Goal: Transaction & Acquisition: Purchase product/service

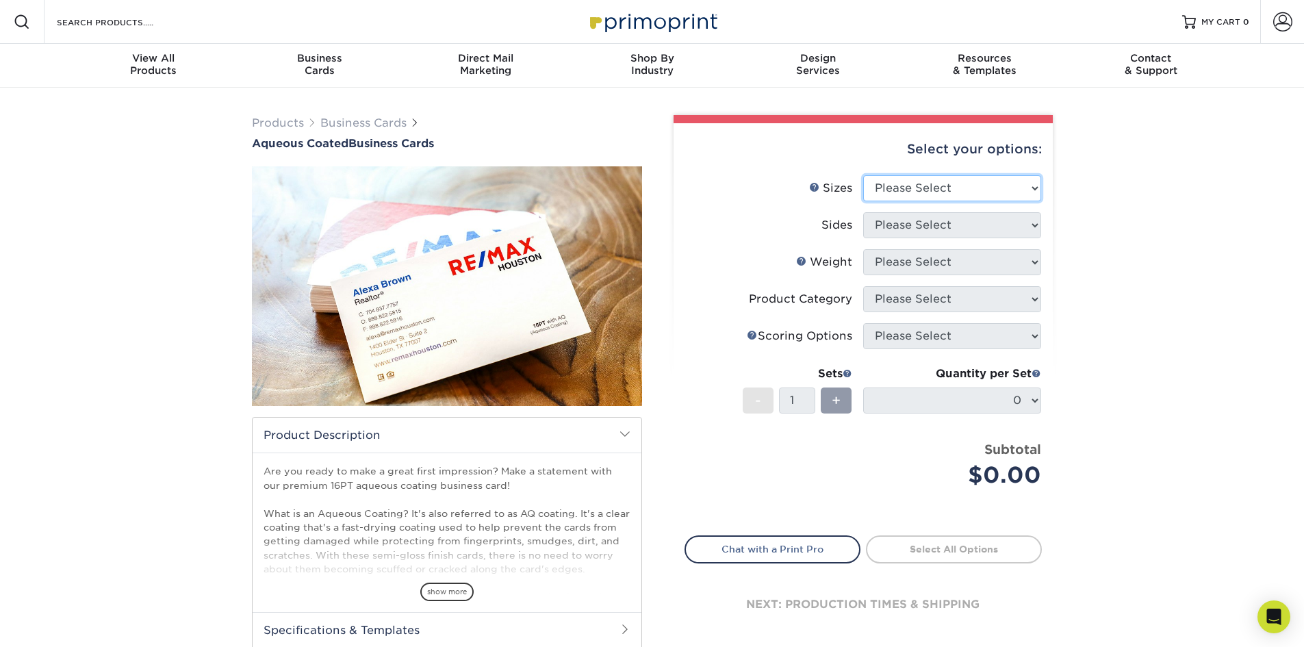
click at [968, 188] on select "Please Select 1.5" x 3.5" - Mini 1.75" x 3.5" - Mini 2" x 3" - Mini 2" x 3.5" -…" at bounding box center [952, 188] width 178 height 26
select select "2.00x3.50"
click at [863, 175] on select "Please Select 1.5" x 3.5" - Mini 1.75" x 3.5" - Mini 2" x 3" - Mini 2" x 3.5" -…" at bounding box center [952, 188] width 178 height 26
click at [935, 220] on select "Please Select Print Both Sides Print Front Only" at bounding box center [952, 225] width 178 height 26
select select "13abbda7-1d64-4f25-8bb2-c179b224825d"
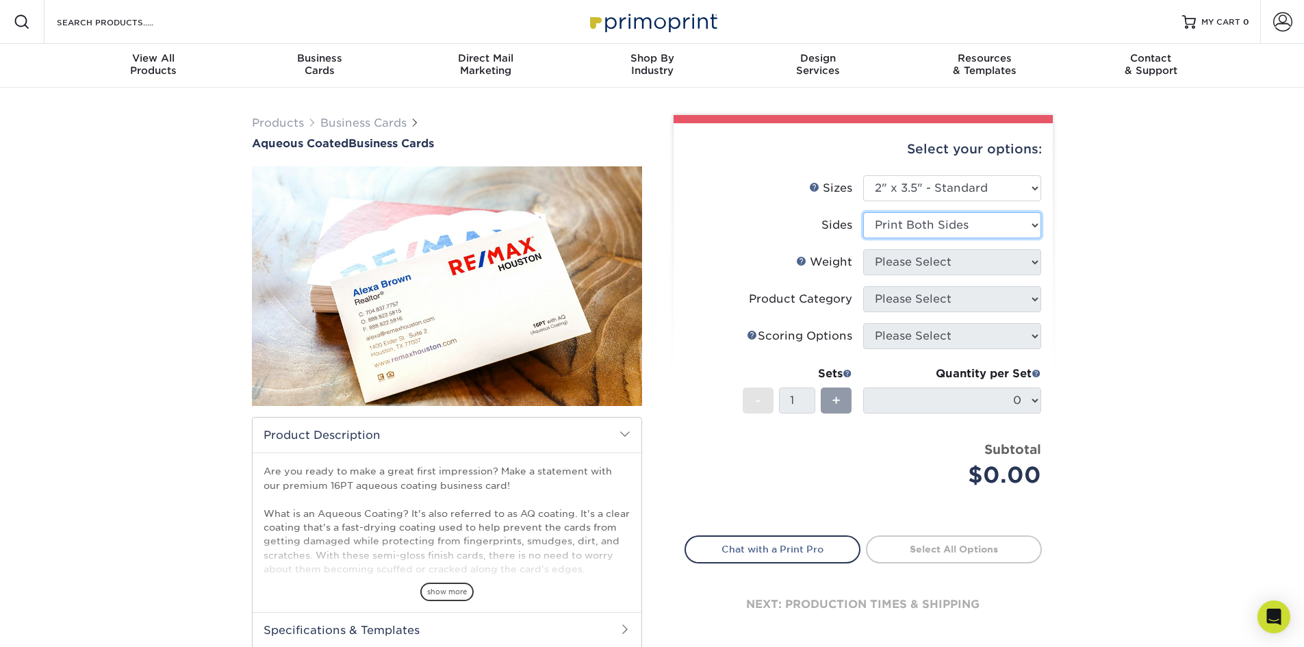
click at [863, 212] on select "Please Select Print Both Sides Print Front Only" at bounding box center [952, 225] width 178 height 26
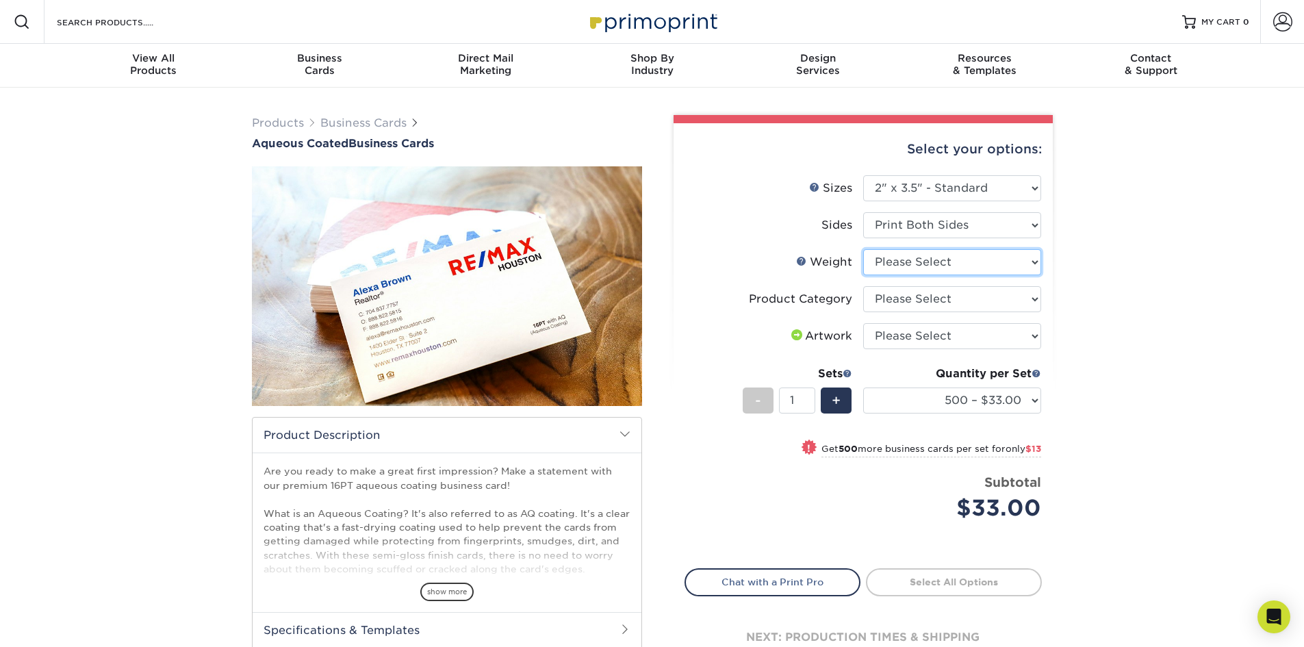
click at [913, 264] on select "Please Select 16PT" at bounding box center [952, 262] width 178 height 26
select select "16PT"
click at [863, 249] on select "Please Select 16PT" at bounding box center [952, 262] width 178 height 26
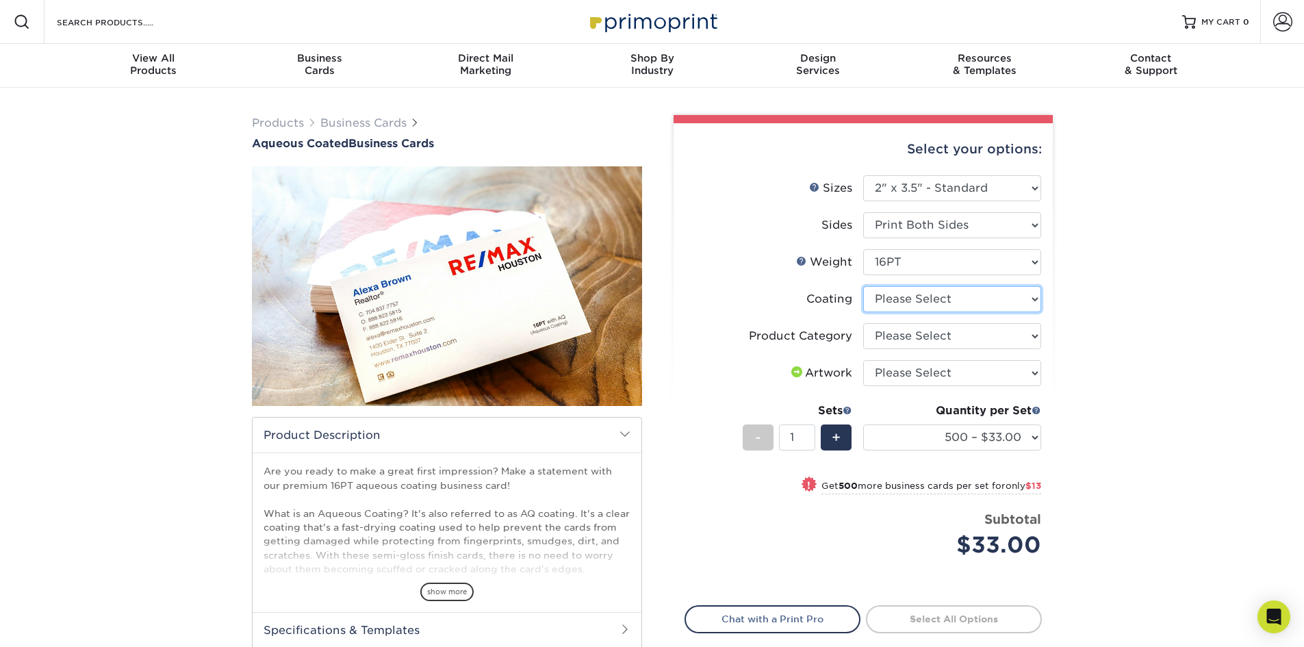
click at [913, 294] on select at bounding box center [952, 299] width 178 height 26
select select "d41dab50-ff65-4f4f-bb17-2afe4d36ae33"
click at [863, 286] on select at bounding box center [952, 299] width 178 height 26
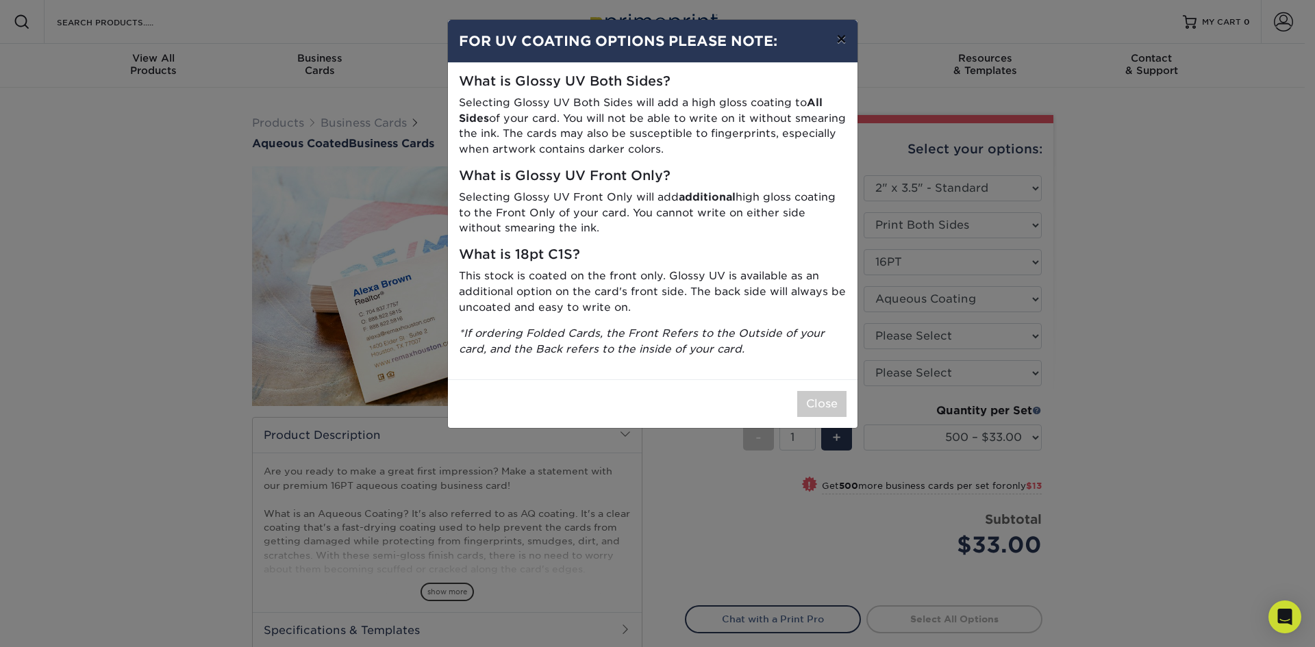
click at [844, 42] on button "×" at bounding box center [840, 39] width 31 height 38
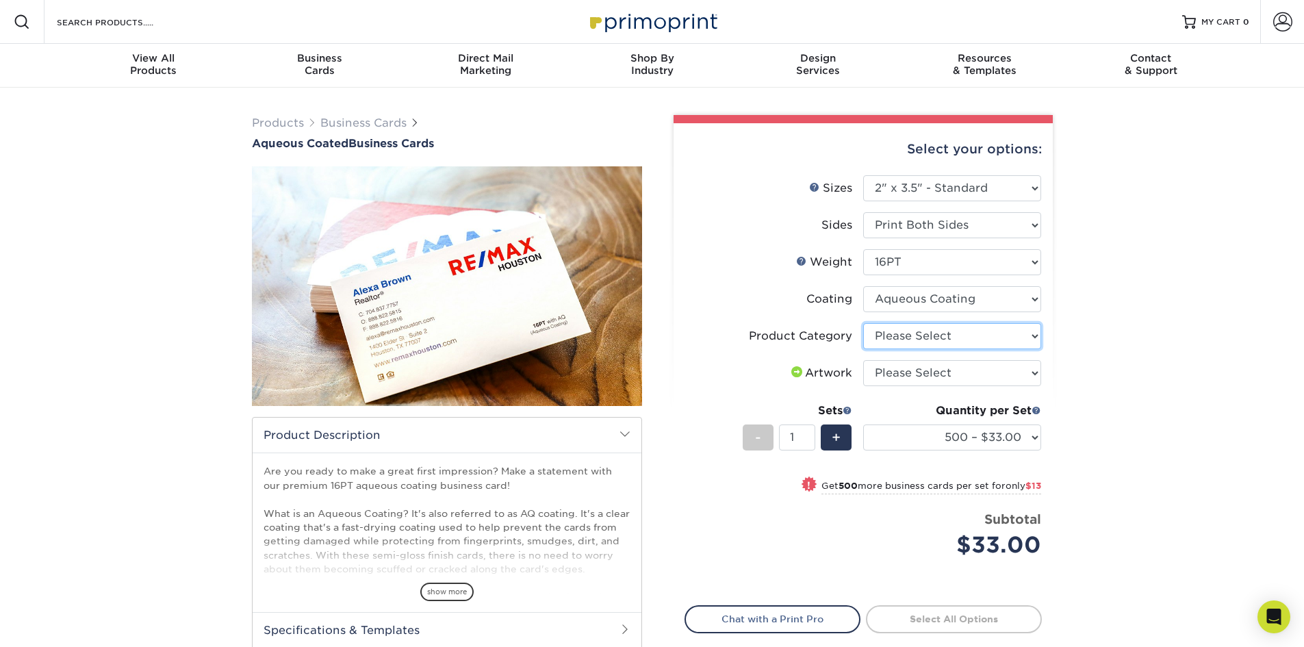
click at [950, 340] on select "Please Select Business Cards" at bounding box center [952, 336] width 178 height 26
select select "3b5148f1-0588-4f88-a218-97bcfdce65c1"
click at [863, 323] on select "Please Select Business Cards" at bounding box center [952, 336] width 178 height 26
click at [928, 367] on select "Please Select I will upload files I need a design - $100" at bounding box center [952, 373] width 178 height 26
select select "upload"
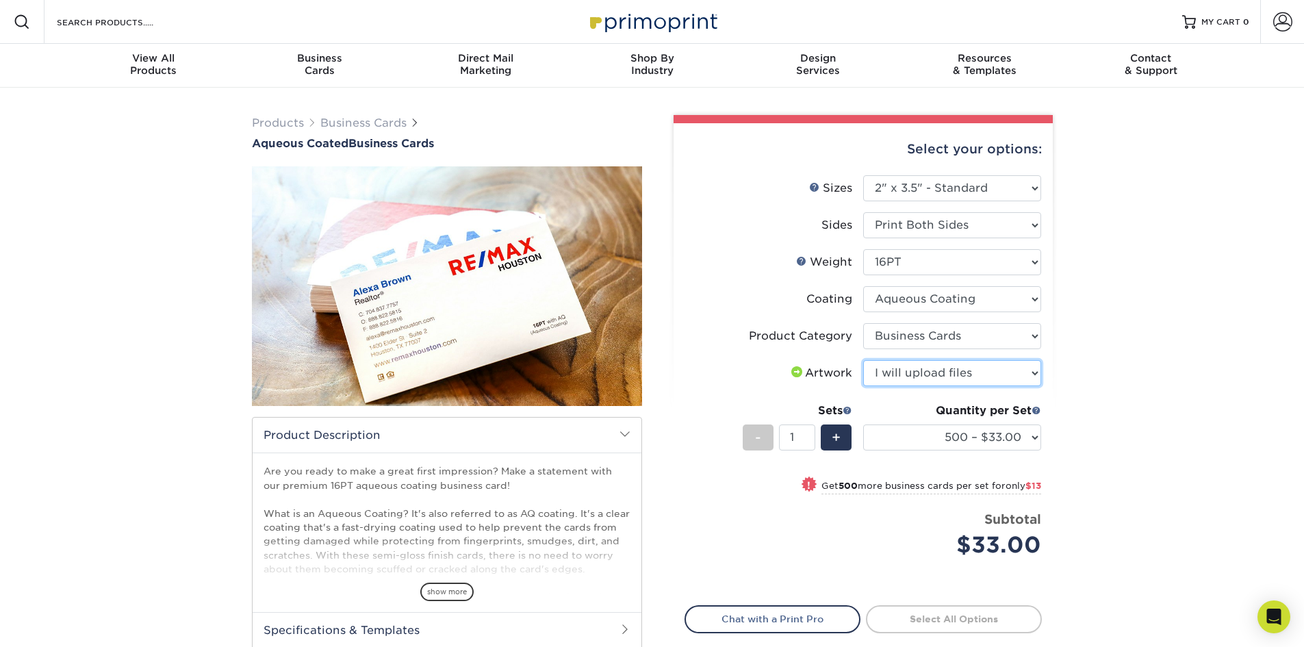
click at [863, 360] on select "Please Select I will upload files I need a design - $100" at bounding box center [952, 373] width 178 height 26
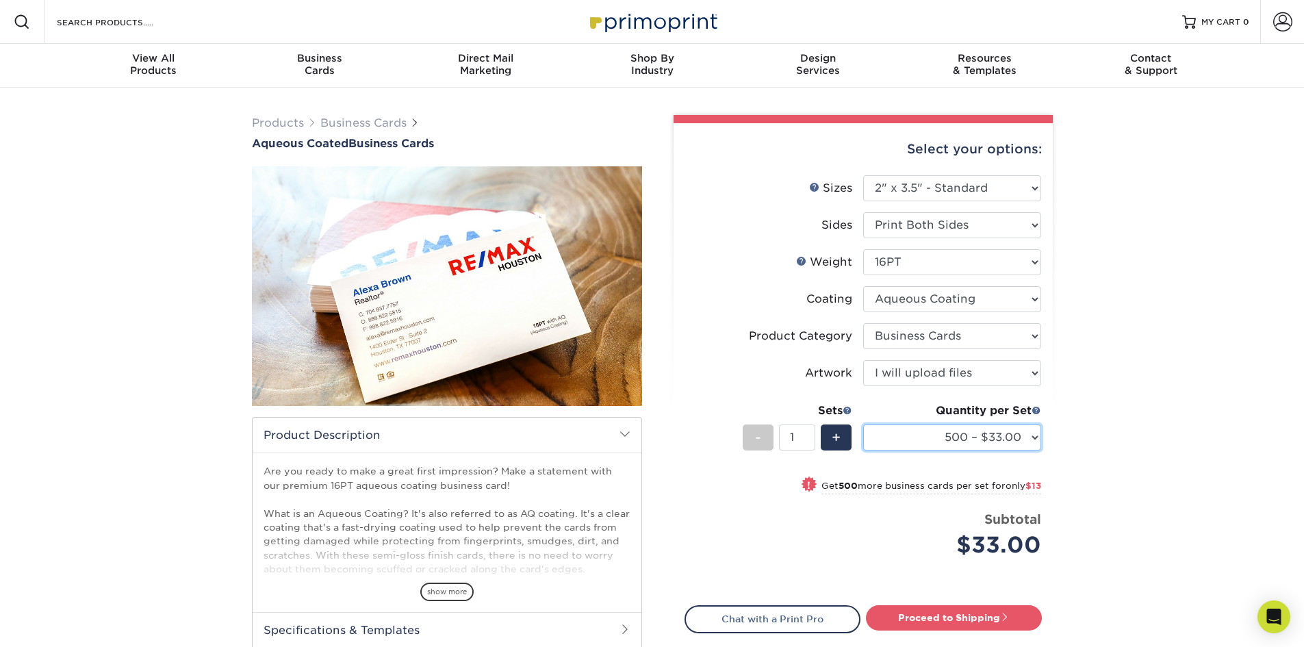
click at [913, 431] on select "500 – $33.00 1000 – $46.00 2500 – $99.00 5000 – $141.00 7500 – $224.00 10000 – …" at bounding box center [952, 438] width 178 height 26
click at [863, 425] on select "500 – $33.00 1000 – $46.00 2500 – $99.00 5000 – $141.00 7500 – $224.00 10000 – …" at bounding box center [952, 438] width 178 height 26
click at [1000, 440] on select "500 – $33.00 1000 – $46.00 2500 – $99.00 5000 – $141.00 7500 – $224.00 10000 – …" at bounding box center [952, 438] width 178 height 26
select select "2500 – $99.00"
click at [863, 425] on select "500 – $33.00 1000 – $46.00 2500 – $99.00 5000 – $141.00 7500 – $224.00 10000 – …" at bounding box center [952, 438] width 178 height 26
